Goal: Task Accomplishment & Management: Use online tool/utility

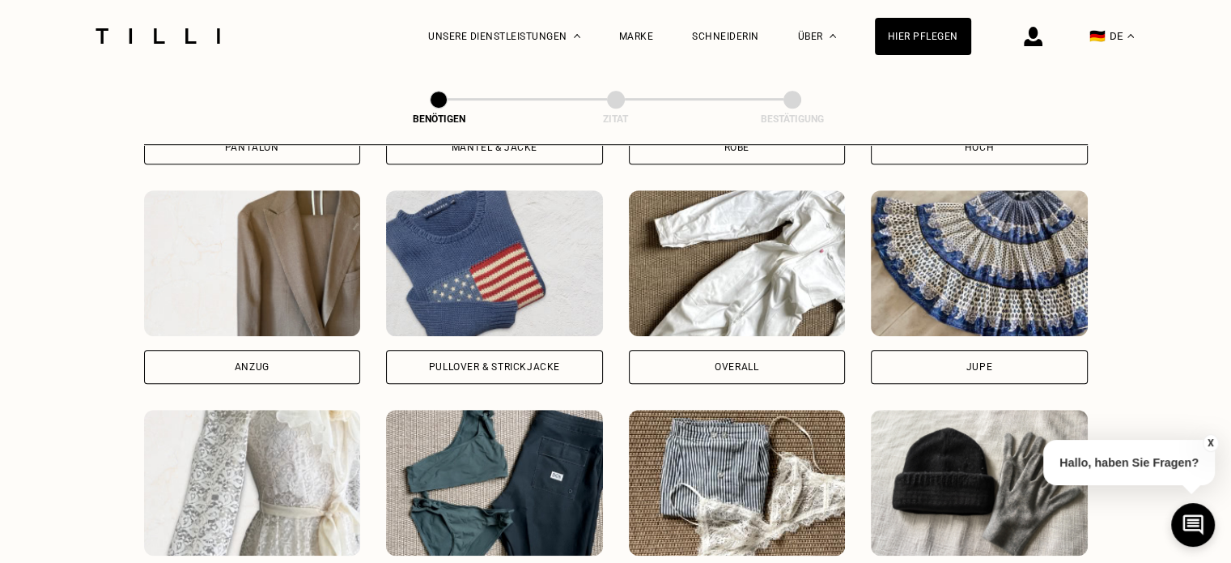
scroll to position [708, 0]
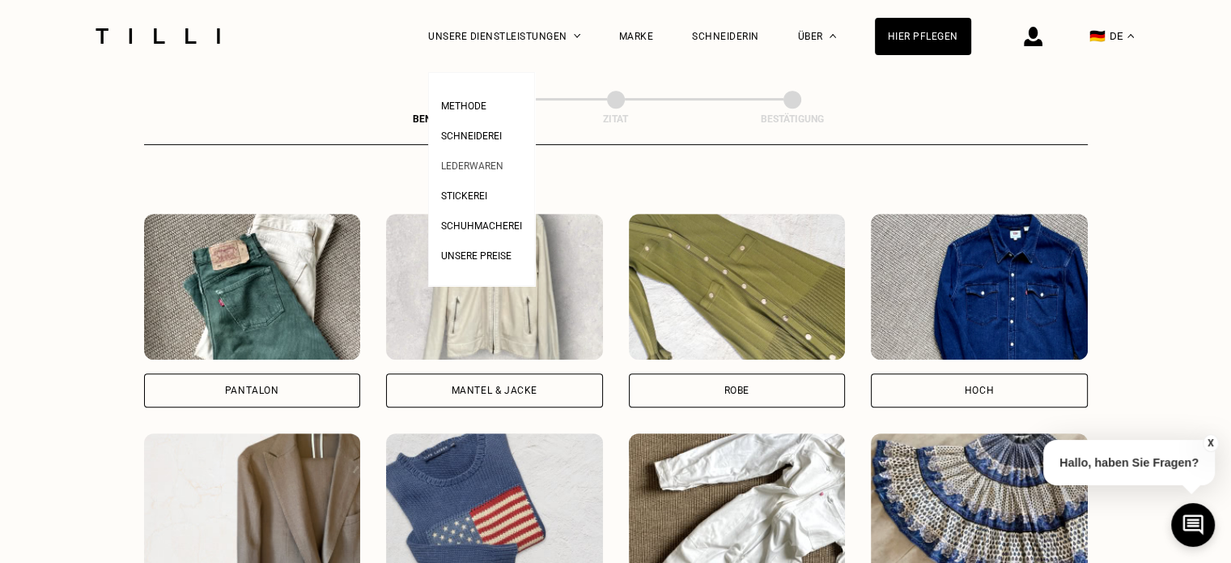
click at [522, 164] on li "Lederwaren" at bounding box center [481, 164] width 81 height 30
click at [470, 80] on ul "Methode Schneiderei Lederwaren Stickerei Schuhmacherei Unsere Preise" at bounding box center [481, 179] width 107 height 214
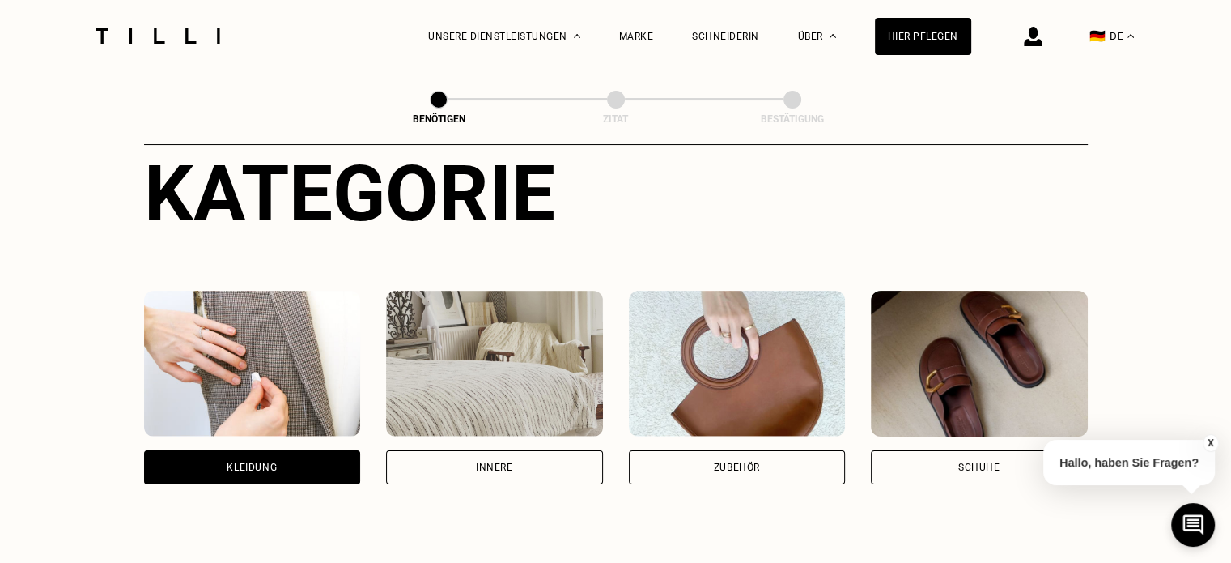
scroll to position [243, 0]
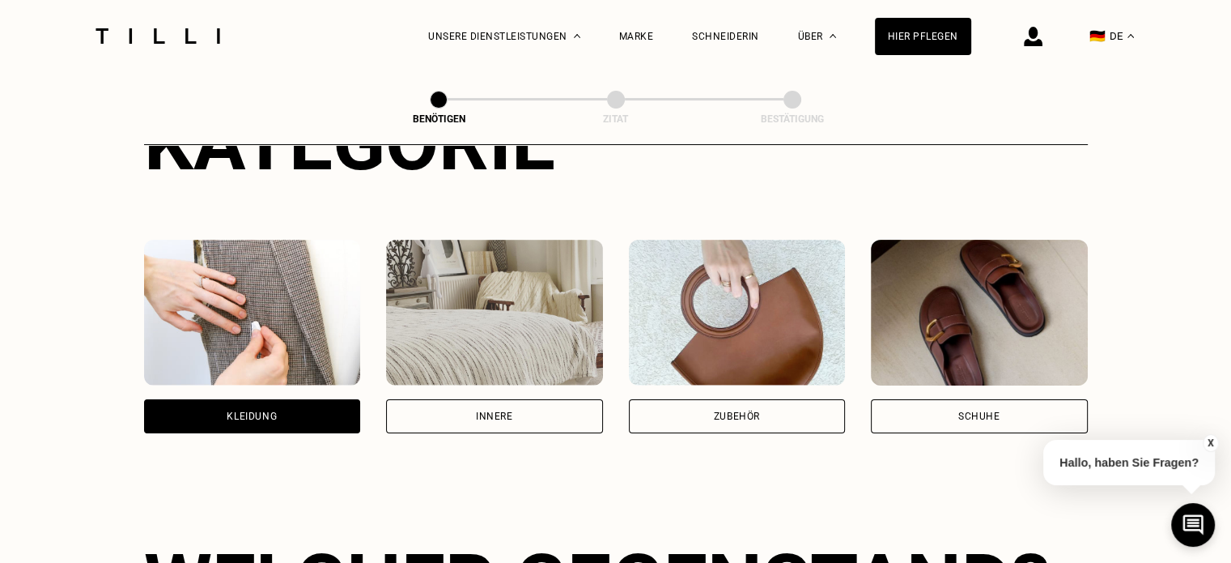
click at [746, 406] on div "Zubehör" at bounding box center [737, 416] width 217 height 34
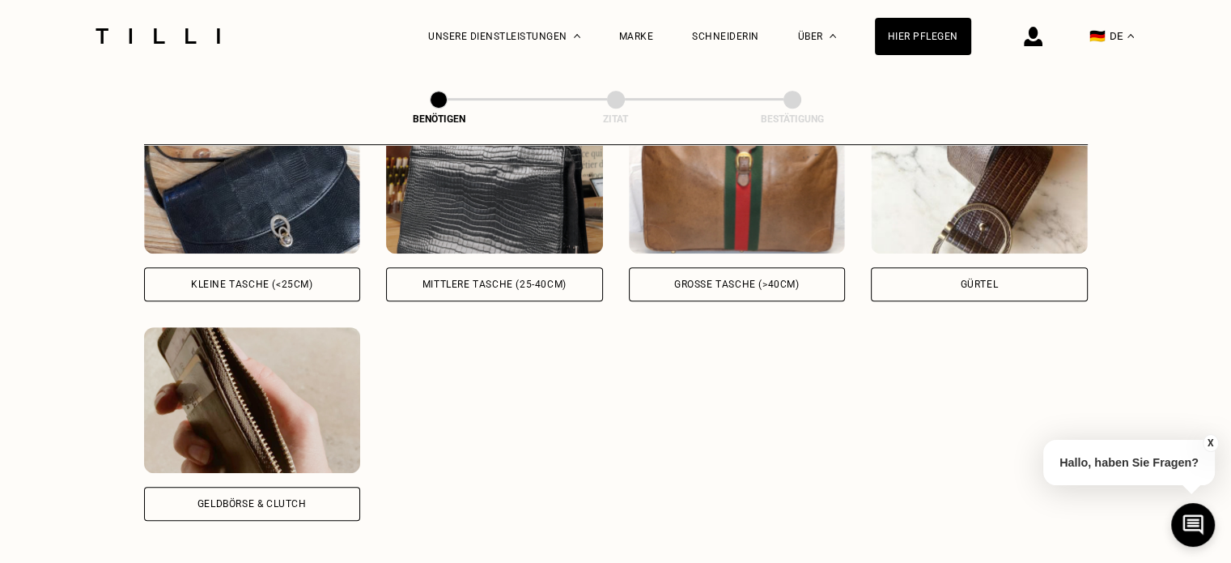
scroll to position [789, 0]
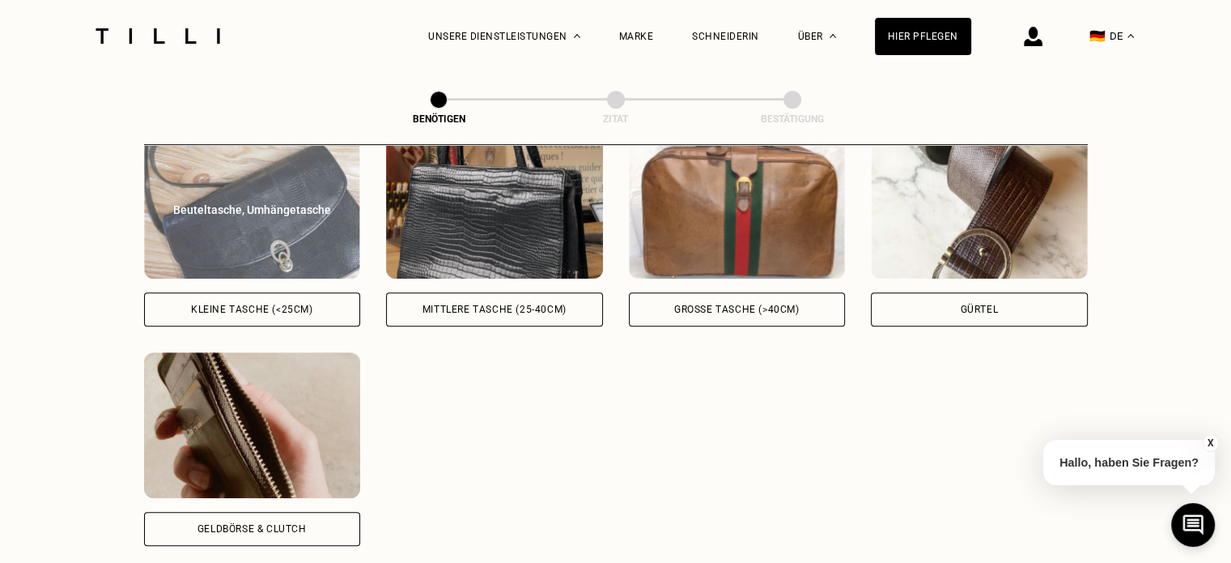
click at [253, 307] on div "Kleine Tasche (<25cm)" at bounding box center [252, 309] width 122 height 10
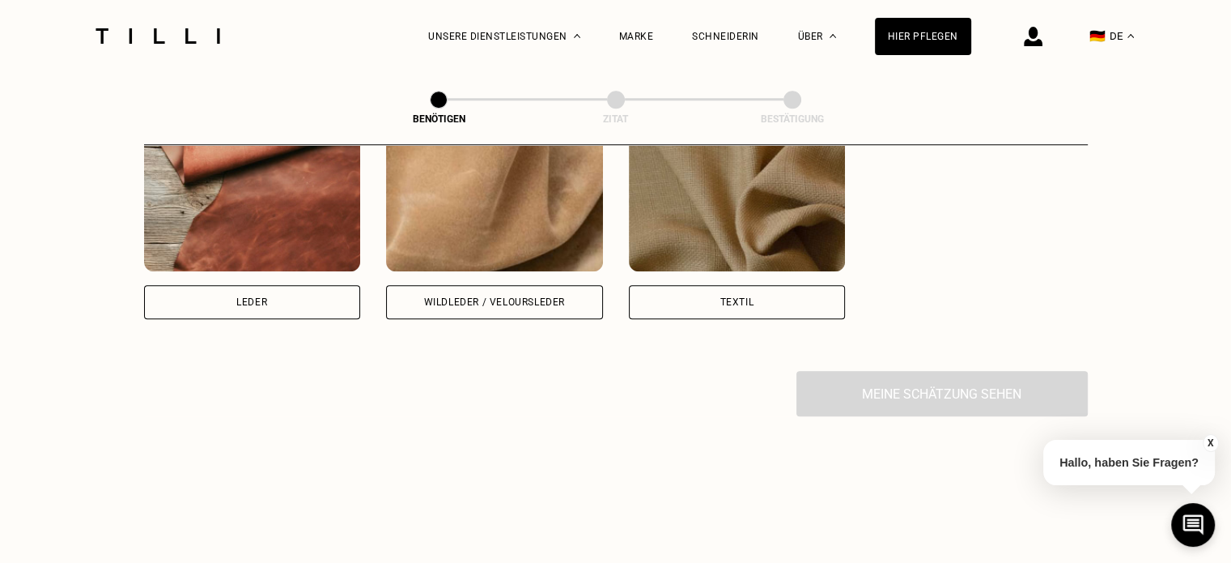
scroll to position [1531, 0]
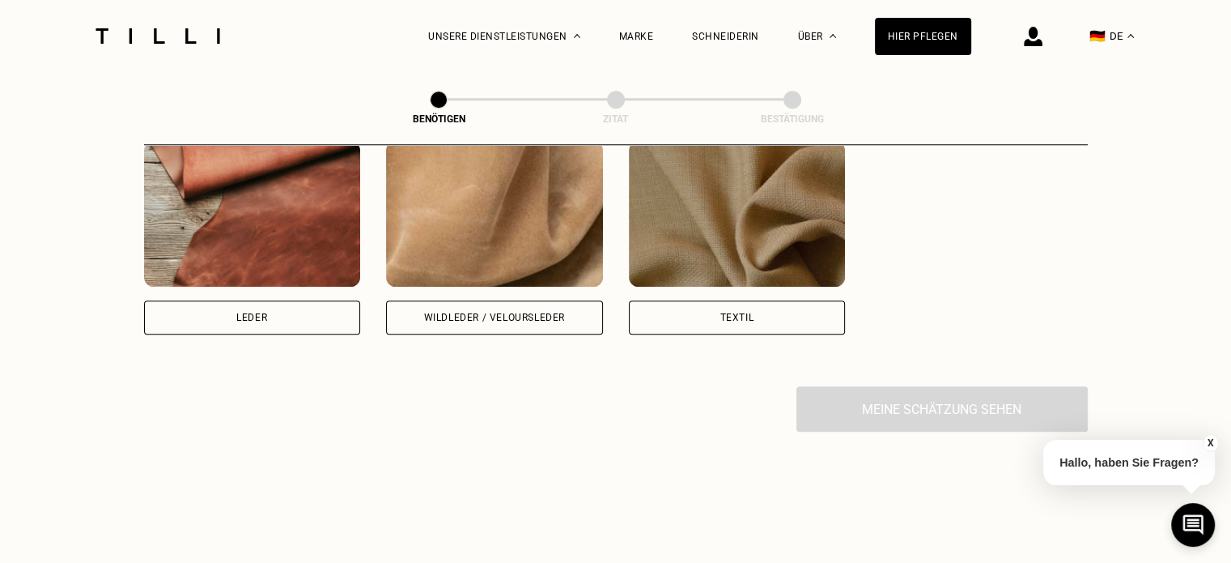
click at [255, 312] on div "Leder" at bounding box center [252, 317] width 217 height 34
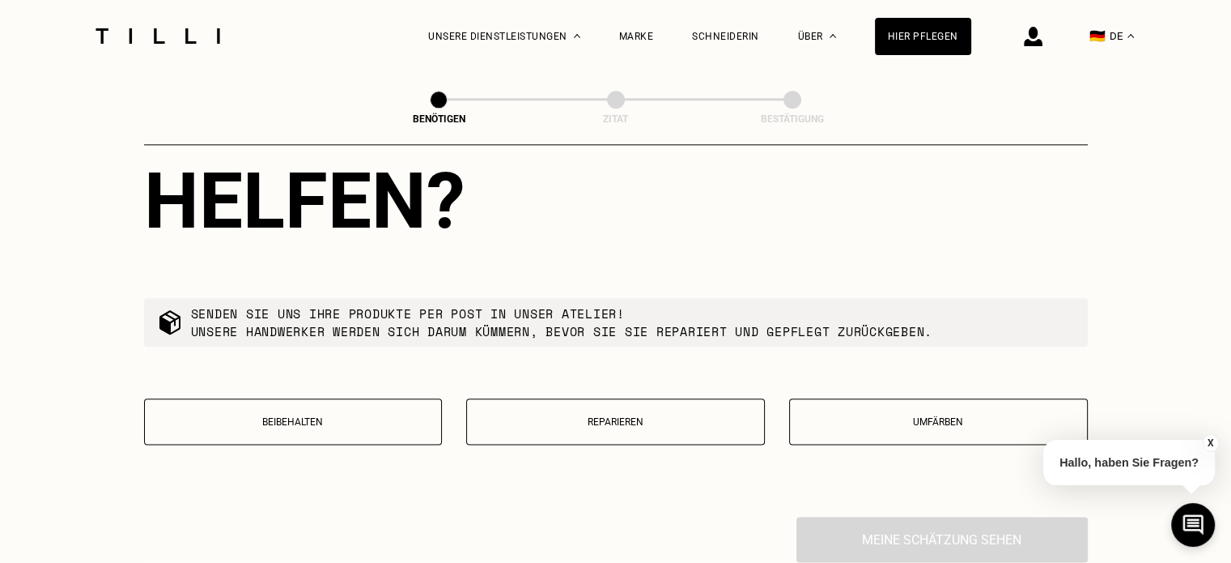
scroll to position [1985, 0]
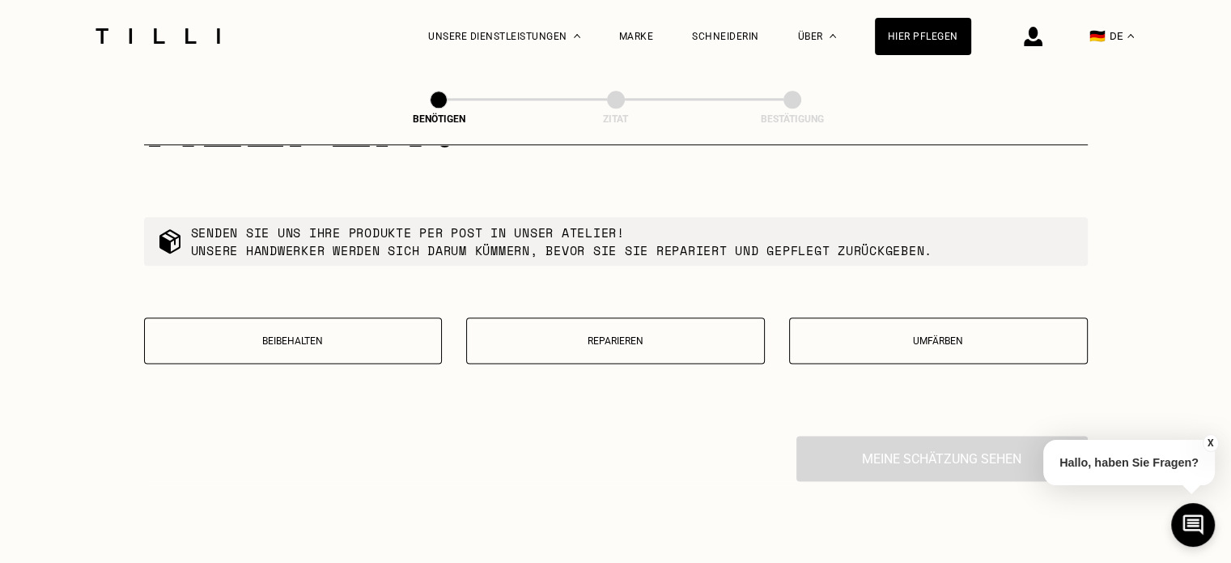
click at [636, 345] on button "Reparieren" at bounding box center [615, 340] width 299 height 46
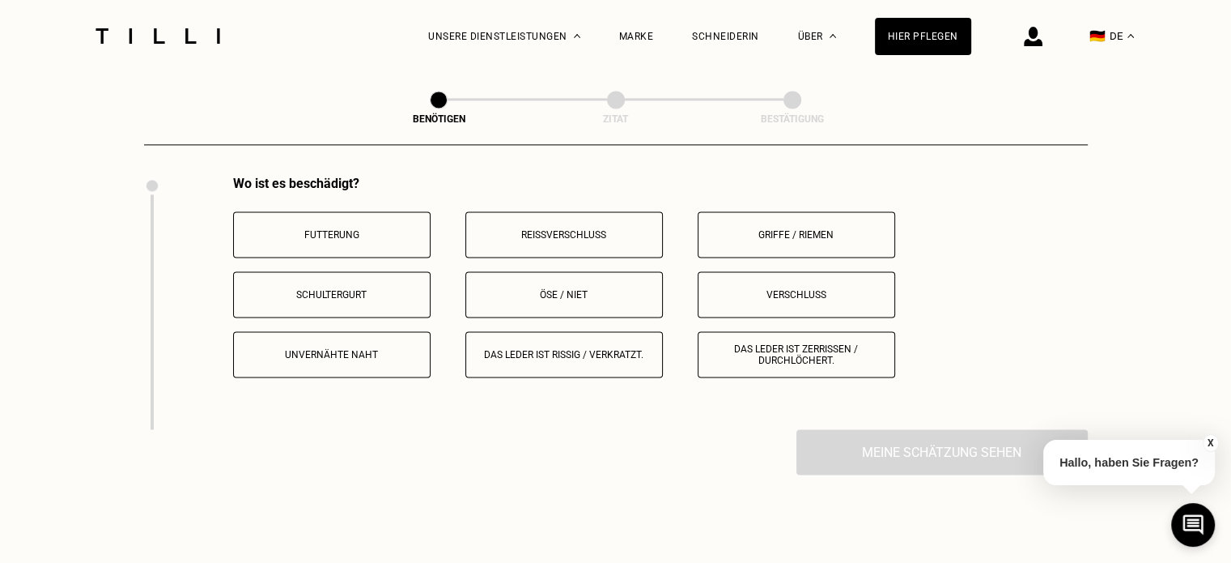
scroll to position [2251, 0]
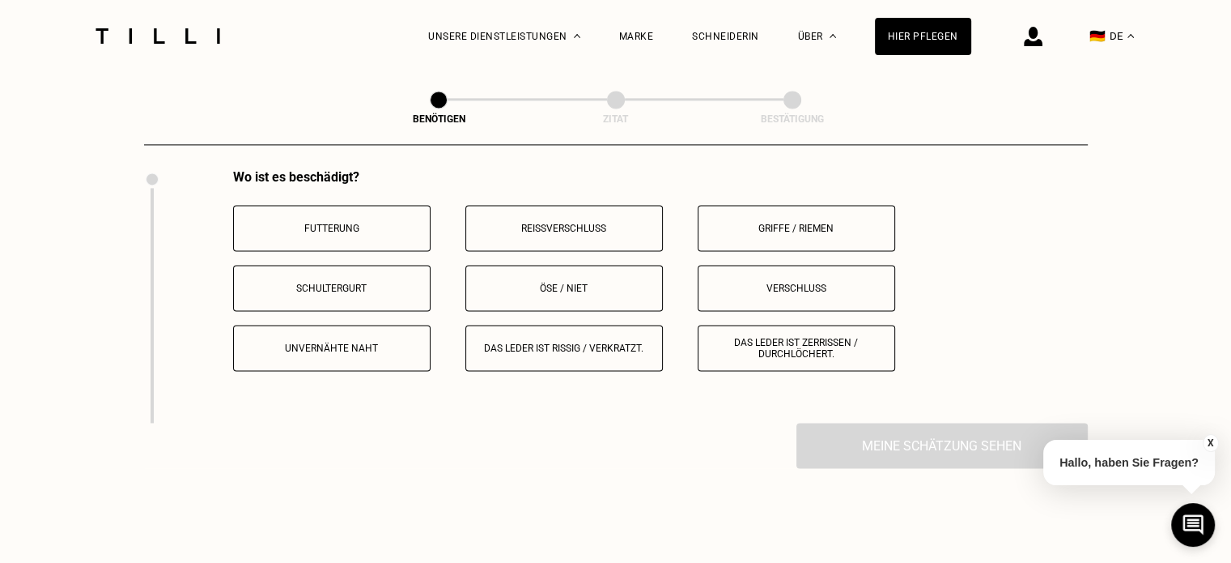
click at [391, 234] on button "Futterung" at bounding box center [332, 228] width 198 height 46
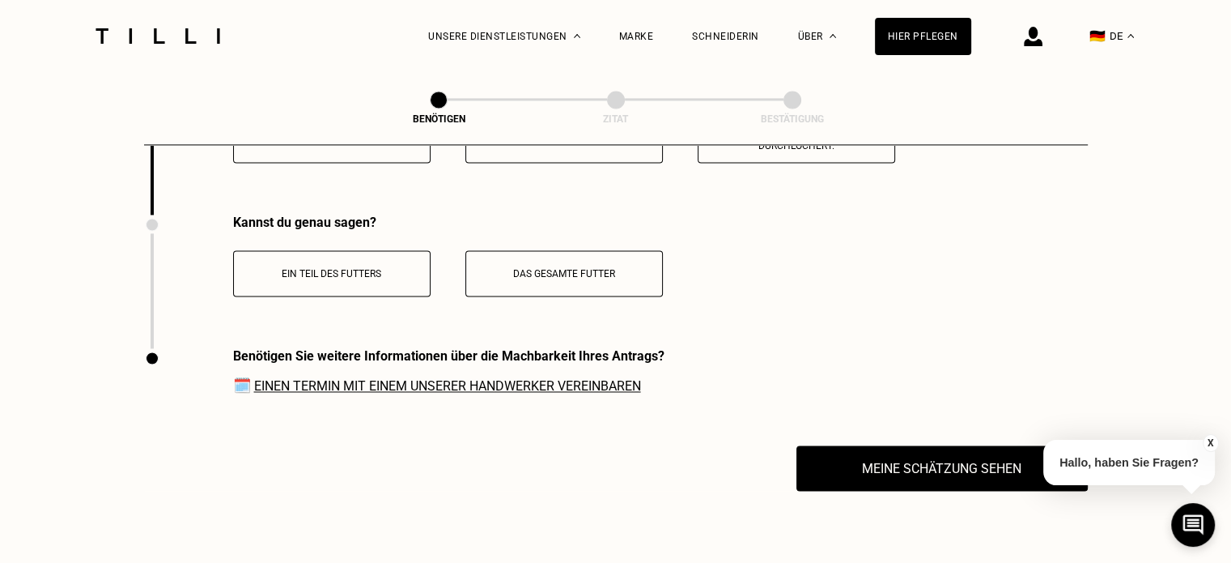
scroll to position [2506, 0]
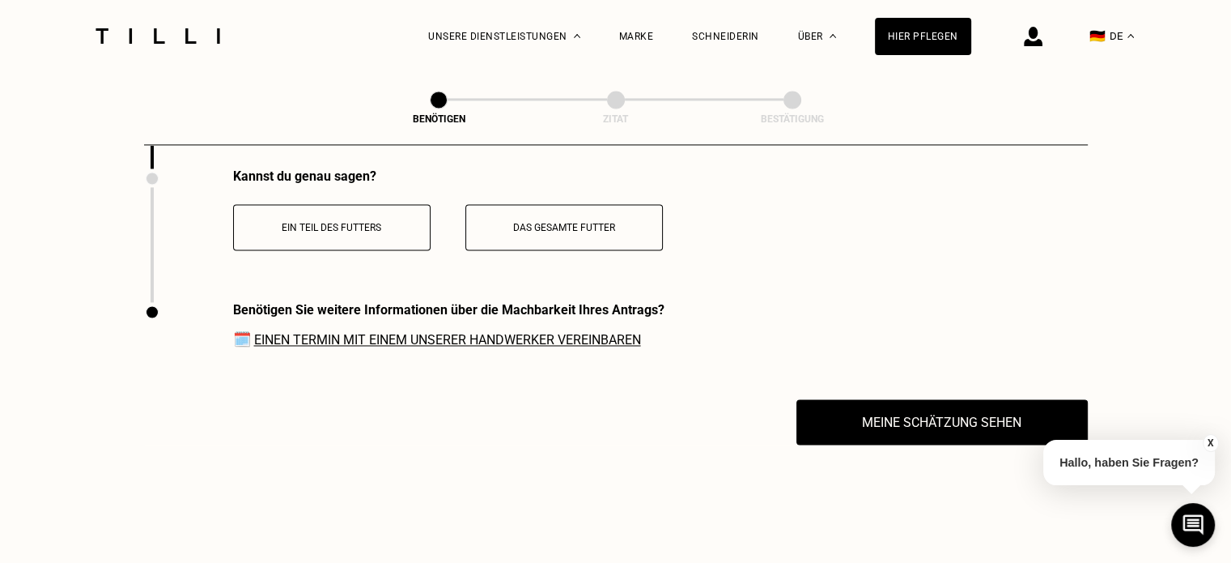
click at [579, 232] on button "Das gesamte Futter" at bounding box center [564, 227] width 198 height 46
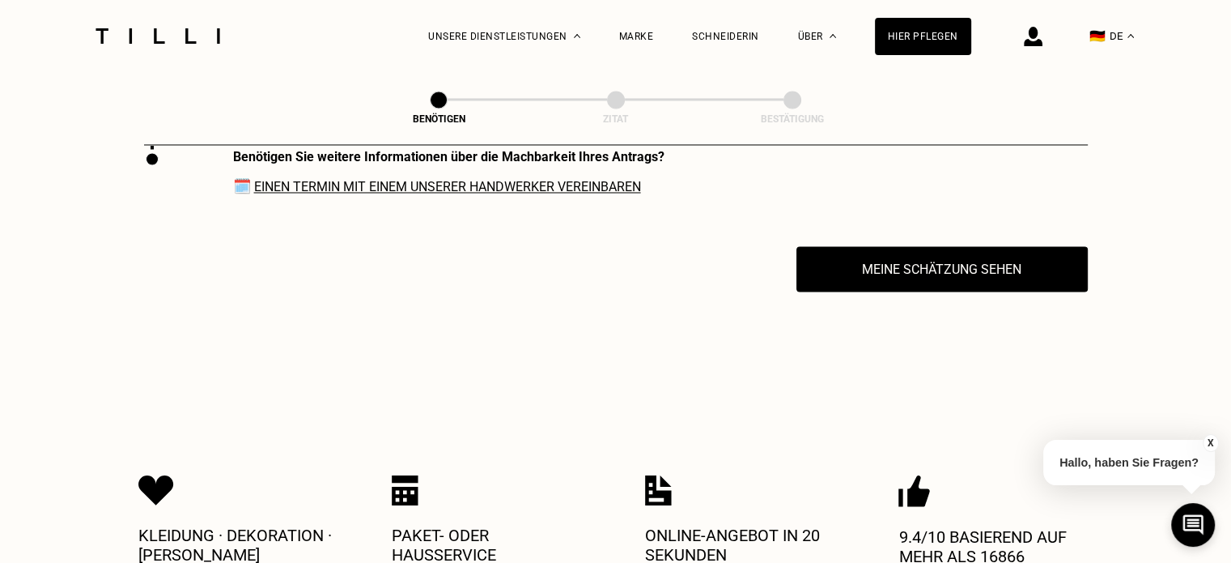
scroll to position [2667, 0]
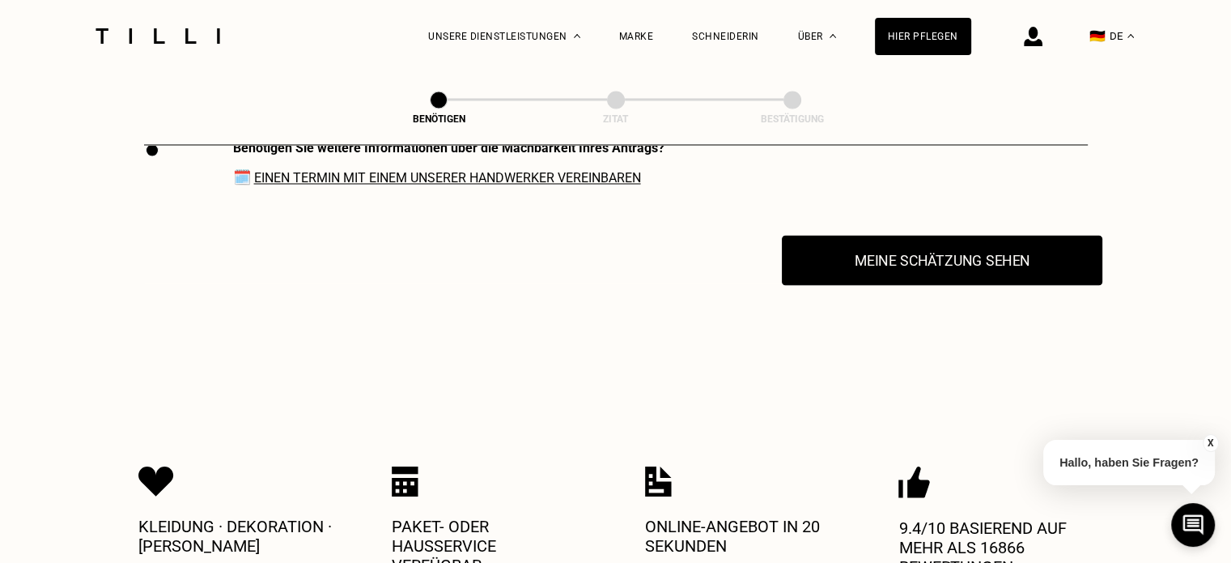
click at [937, 273] on button "Meine Schätzung sehen" at bounding box center [942, 260] width 321 height 50
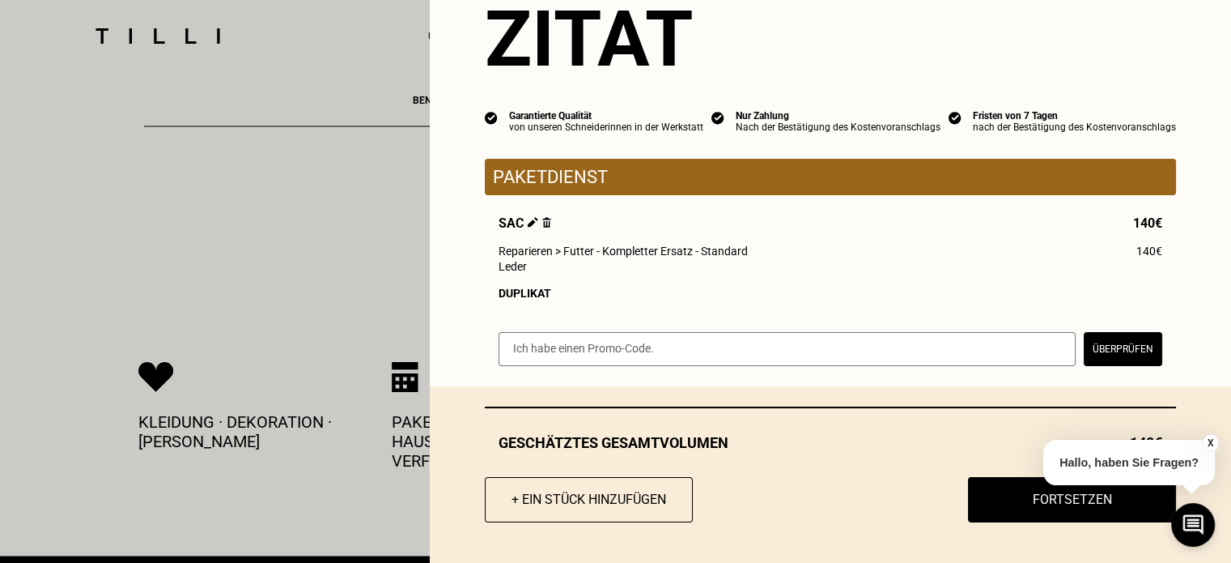
scroll to position [2910, 0]
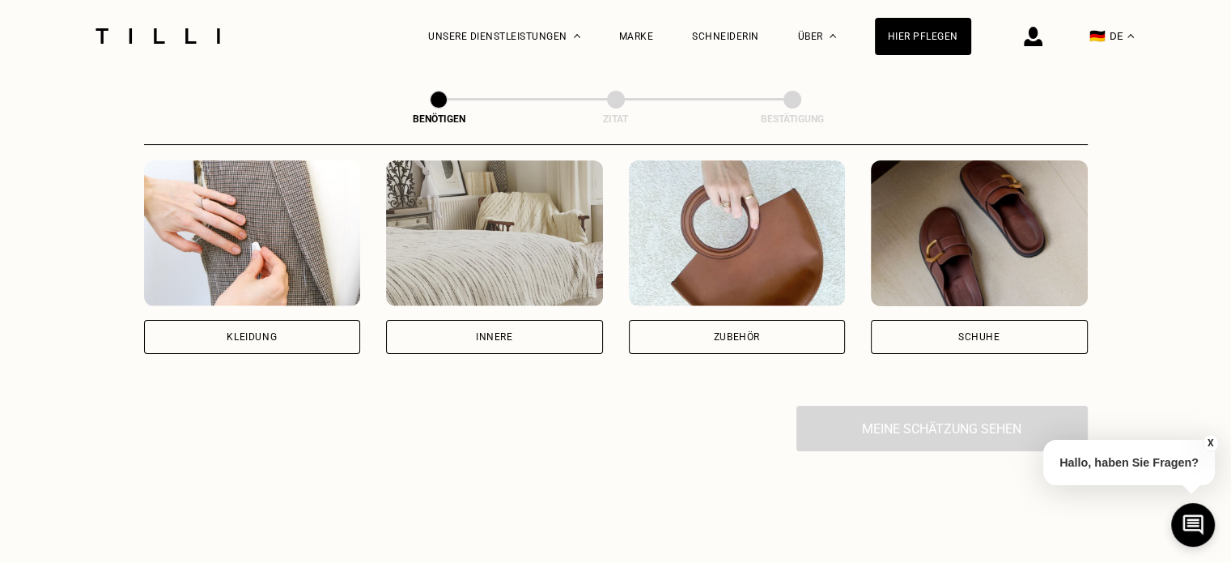
scroll to position [324, 0]
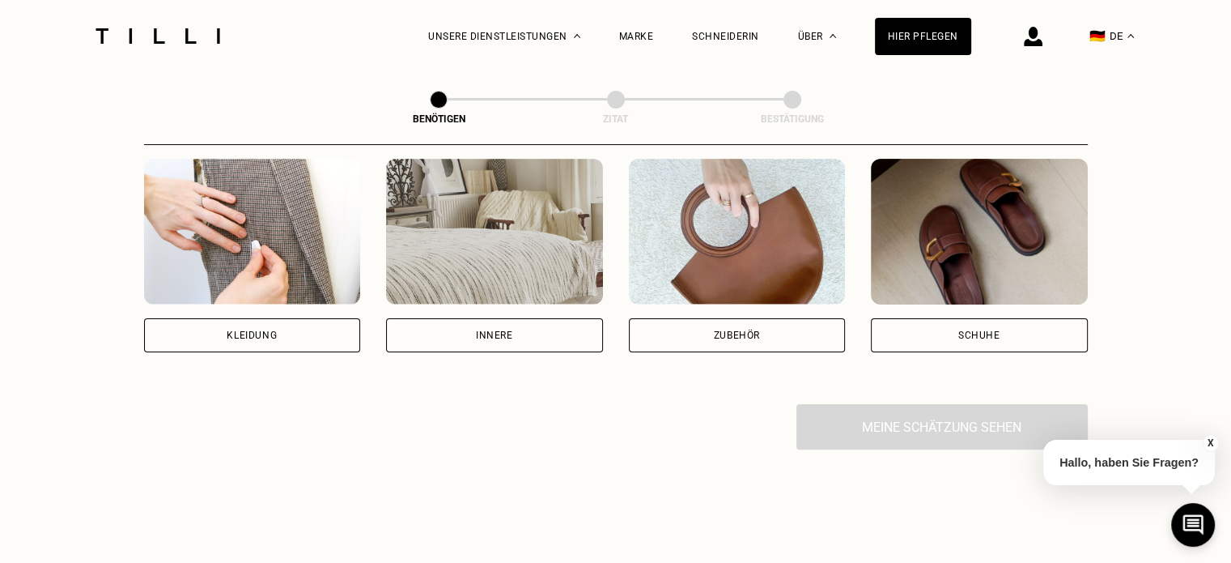
click at [726, 334] on div "Zubehör" at bounding box center [737, 335] width 46 height 10
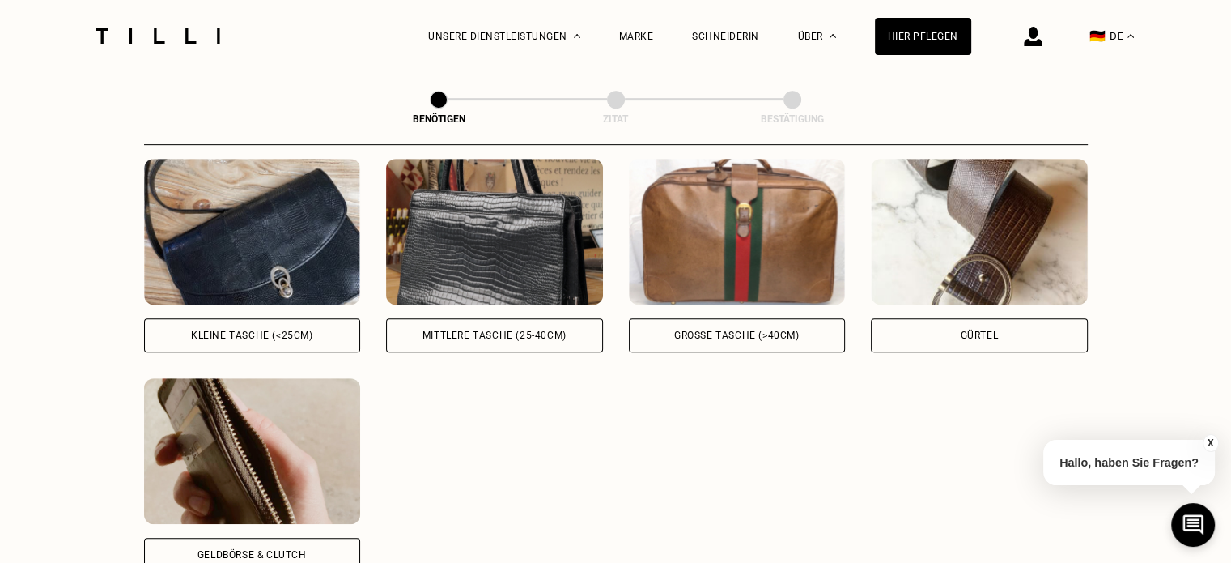
scroll to position [789, 0]
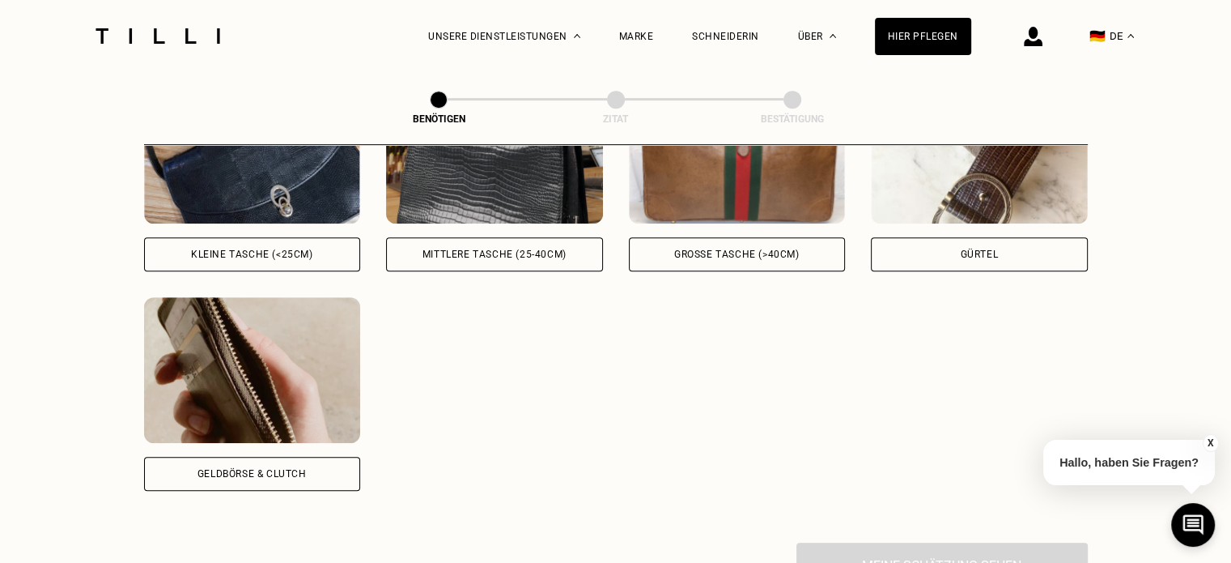
click at [272, 308] on div "Beuteltasche, Umhängetasche Kleine Tasche (<25cm) Handtasche, Bowlingtasche Mit…" at bounding box center [616, 284] width 944 height 413
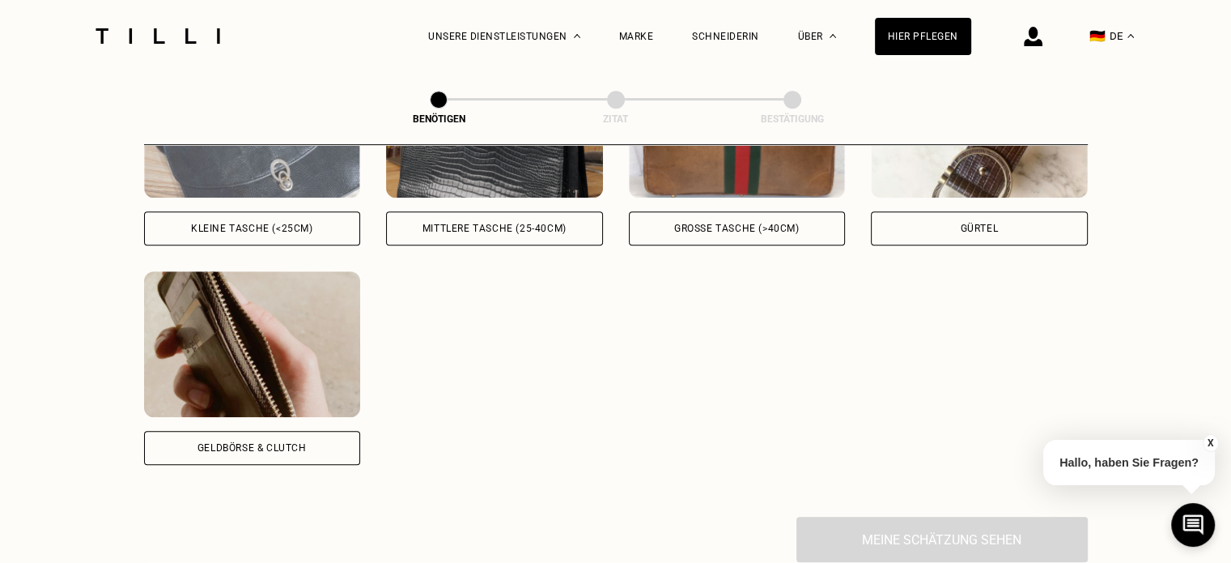
click at [249, 223] on div "Kleine Tasche (<25cm)" at bounding box center [252, 228] width 217 height 34
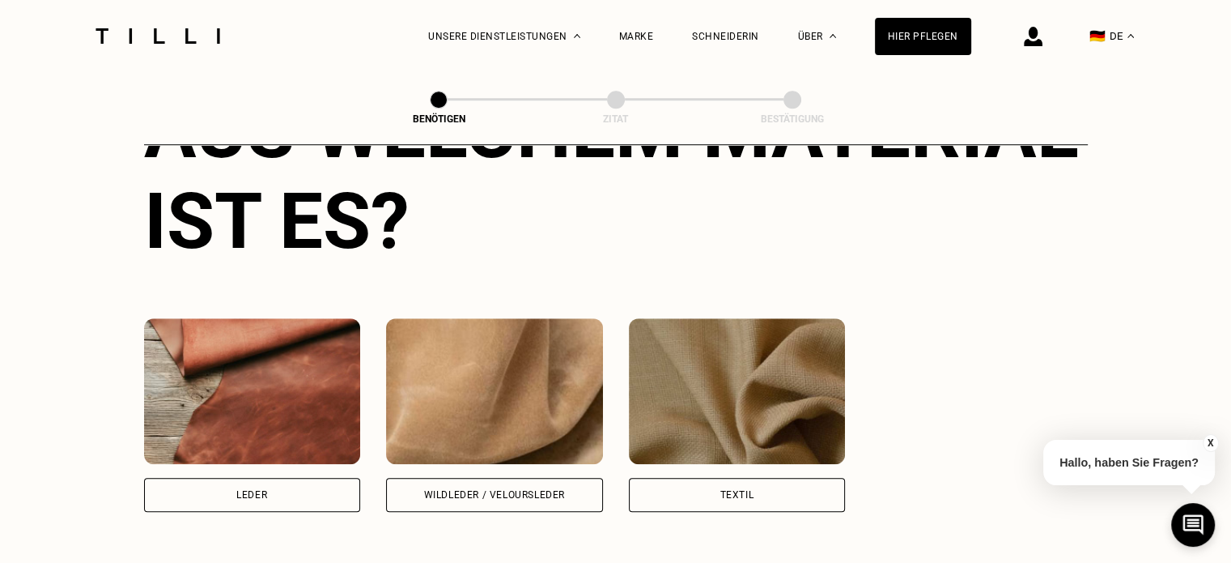
scroll to position [1450, 0]
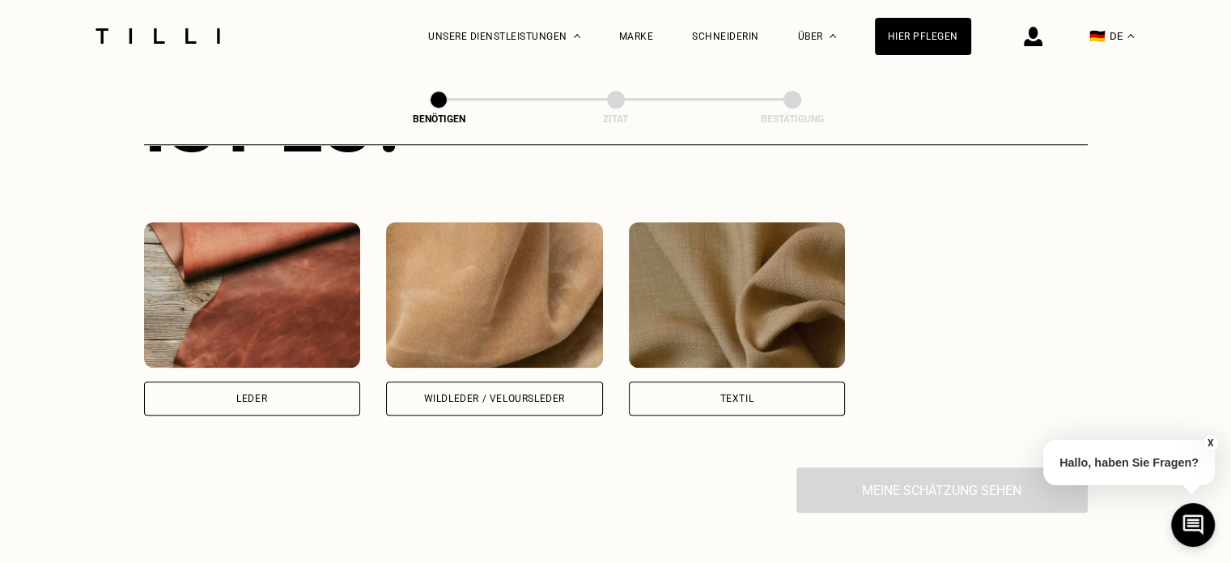
click at [263, 403] on div "Leder" at bounding box center [251, 398] width 31 height 10
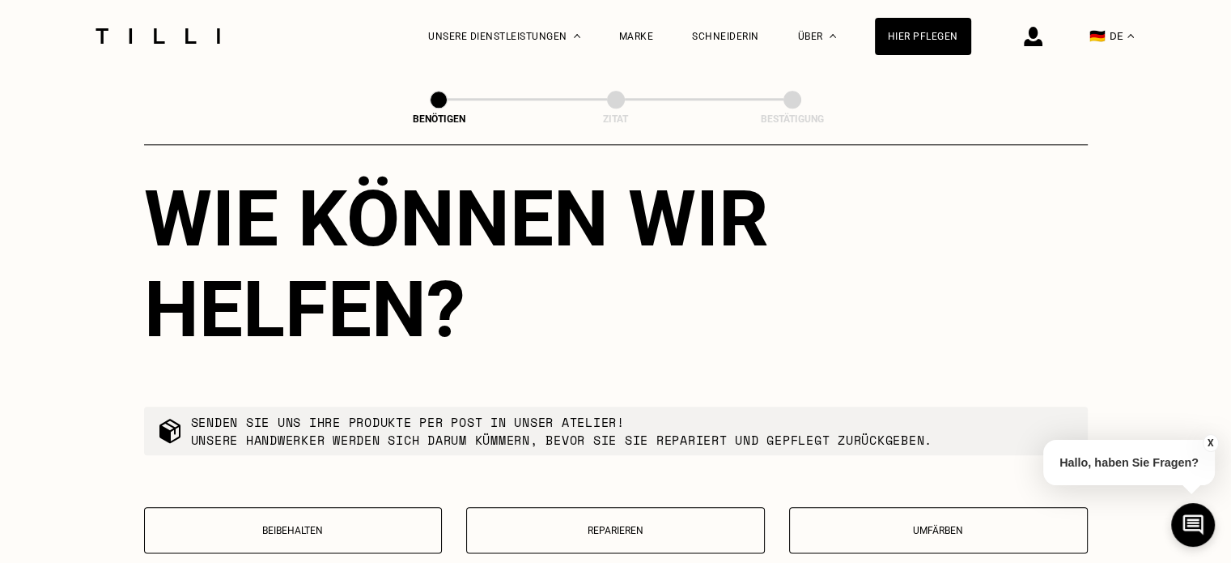
scroll to position [1904, 0]
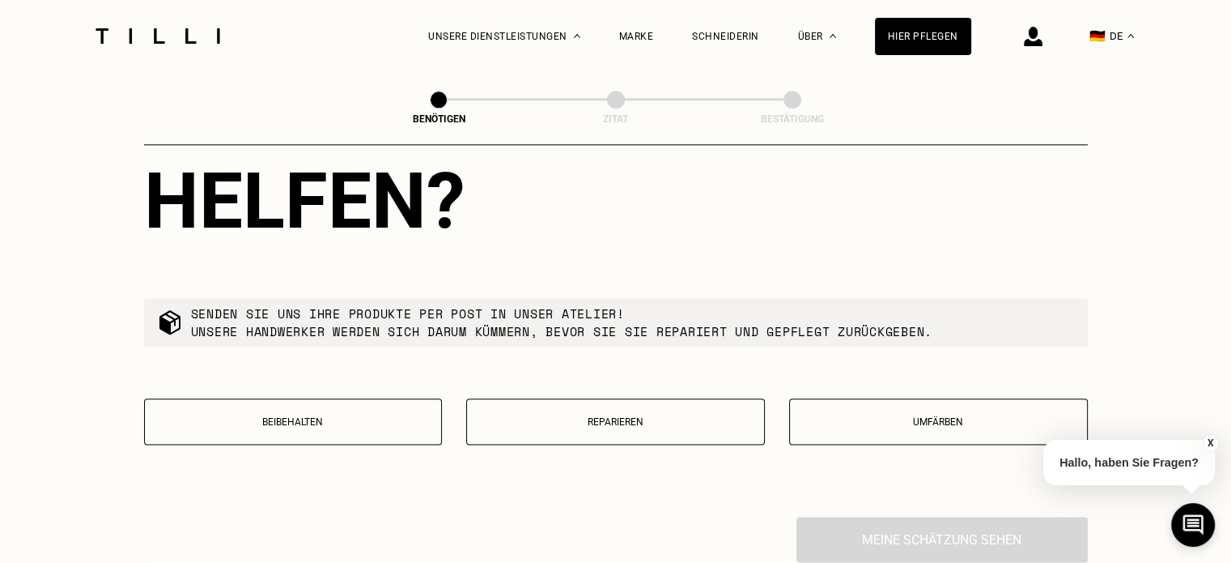
click at [632, 427] on p "Reparieren" at bounding box center [615, 421] width 281 height 11
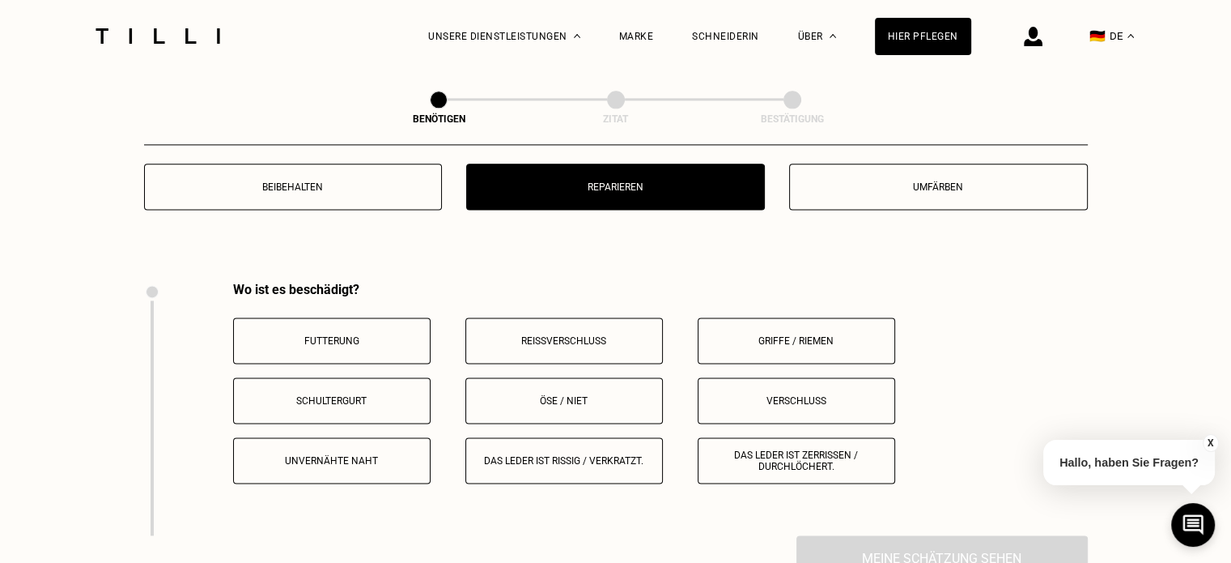
scroll to position [2251, 0]
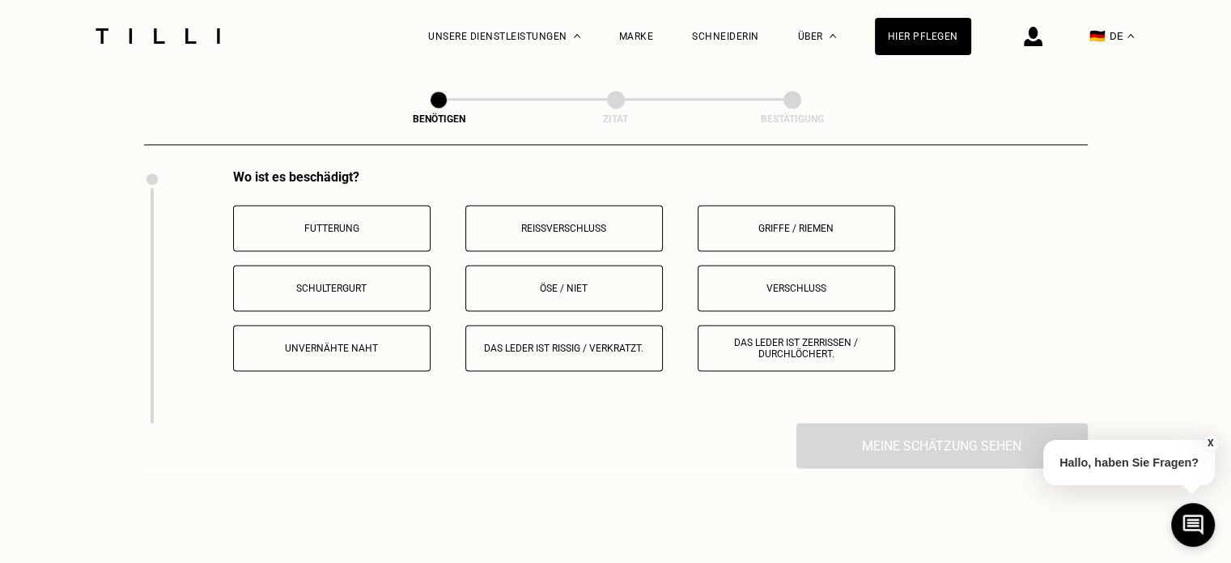
click at [327, 234] on p "Futterung" at bounding box center [332, 228] width 180 height 11
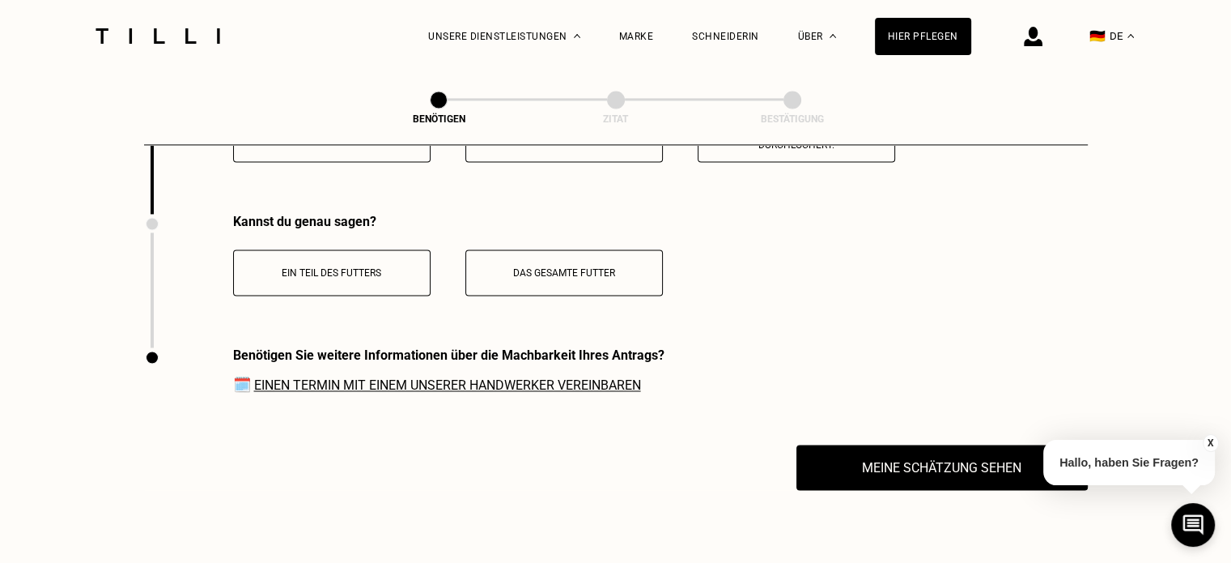
scroll to position [2506, 0]
